Goal: Task Accomplishment & Management: Use online tool/utility

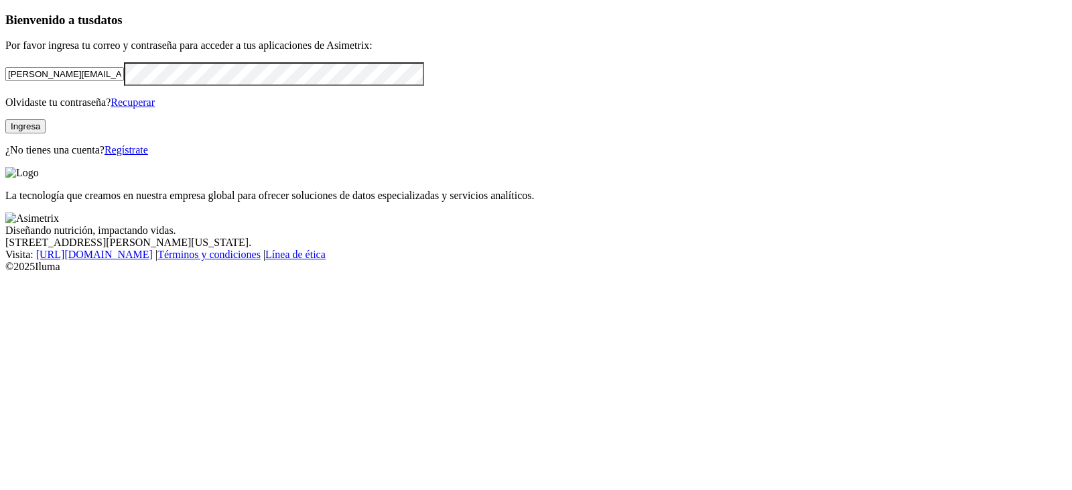
drag, startPoint x: 139, startPoint y: 163, endPoint x: 12, endPoint y: 192, distance: 129.7
click at [12, 156] on div "Bienvenido a tus datos Por favor ingresa tu correo y contraseña para acceder a …" at bounding box center [535, 84] width 1061 height 143
type input "[PERSON_NAME][EMAIL_ADDRESS][PERSON_NAME][DOMAIN_NAME]"
click at [5, 156] on div "Bienvenido a tus datos Por favor ingresa tu correo y contraseña para acceder a …" at bounding box center [535, 84] width 1061 height 143
click at [46, 133] on button "Ingresa" at bounding box center [25, 126] width 40 height 14
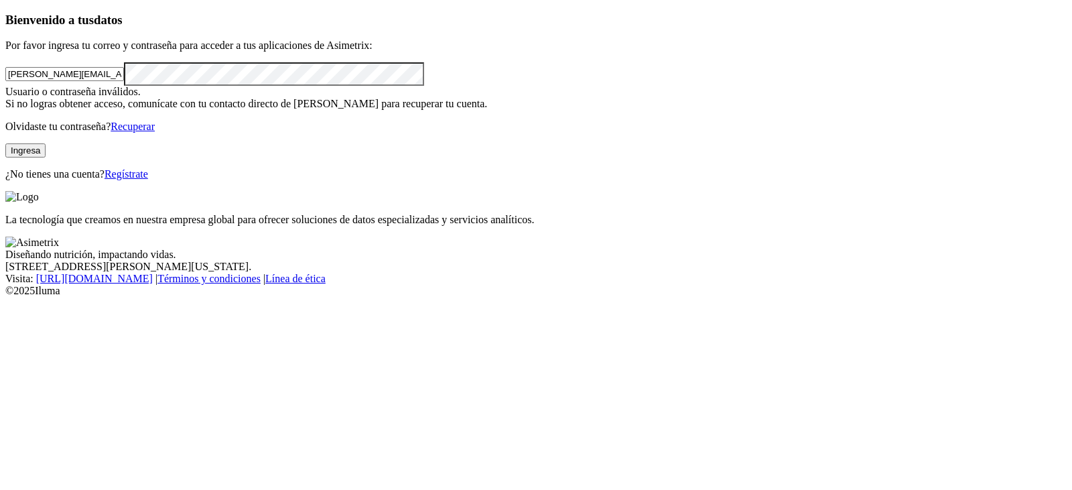
click at [155, 132] on link "Recuperar" at bounding box center [133, 126] width 44 height 11
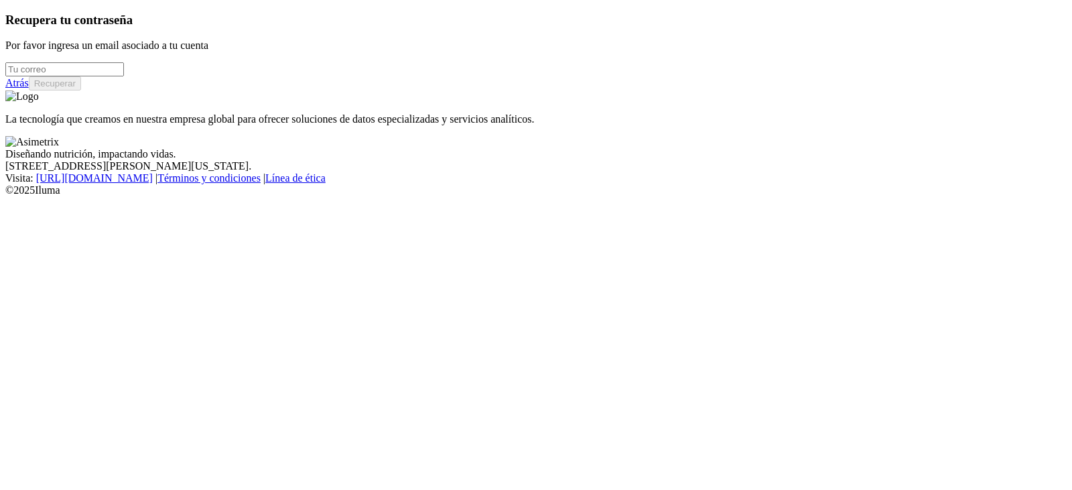
click at [96, 76] on input "email" at bounding box center [64, 69] width 119 height 14
type input "[PERSON_NAME][EMAIL_ADDRESS][PERSON_NAME][DOMAIN_NAME]"
click at [81, 90] on button "Recuperar" at bounding box center [55, 83] width 52 height 14
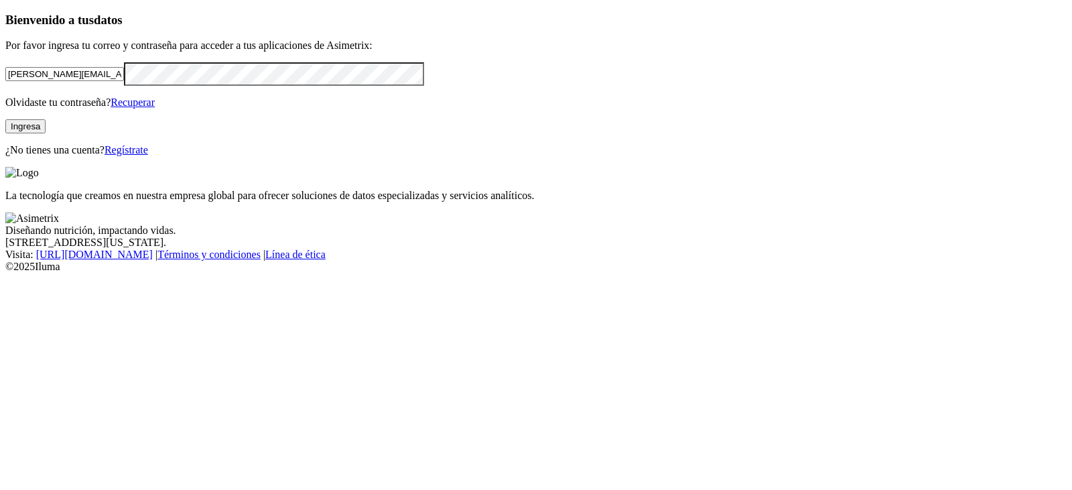
drag, startPoint x: 137, startPoint y: 166, endPoint x: 43, endPoint y: 169, distance: 94.5
click at [44, 156] on div "Bienvenido a tus datos Por favor ingresa tu correo y contraseña para acceder a …" at bounding box center [535, 84] width 1061 height 143
type input "[PERSON_NAME][EMAIL_ADDRESS][PERSON_NAME][DOMAIN_NAME]"
click at [26, 156] on div "Bienvenido a tus datos Por favor ingresa tu correo y contraseña para acceder a …" at bounding box center [535, 84] width 1061 height 143
click at [46, 133] on button "Ingresa" at bounding box center [25, 126] width 40 height 14
